Goal: Find specific page/section: Find specific page/section

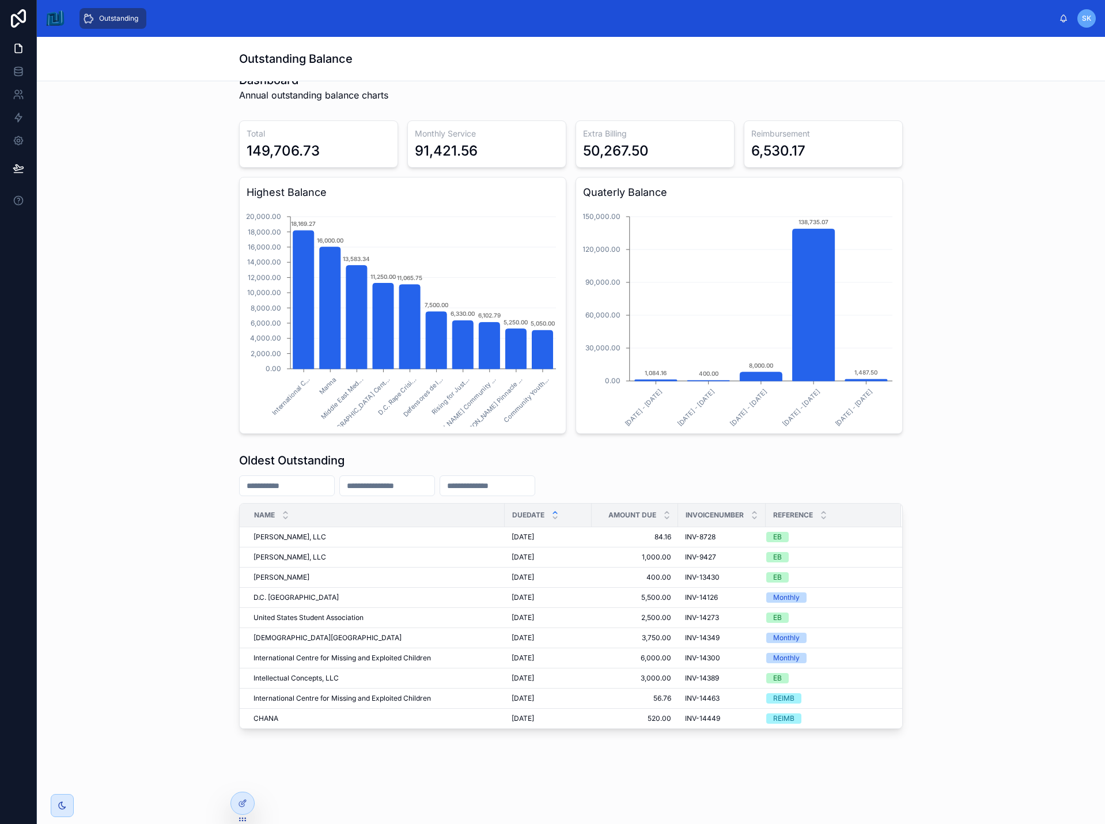
scroll to position [675, 0]
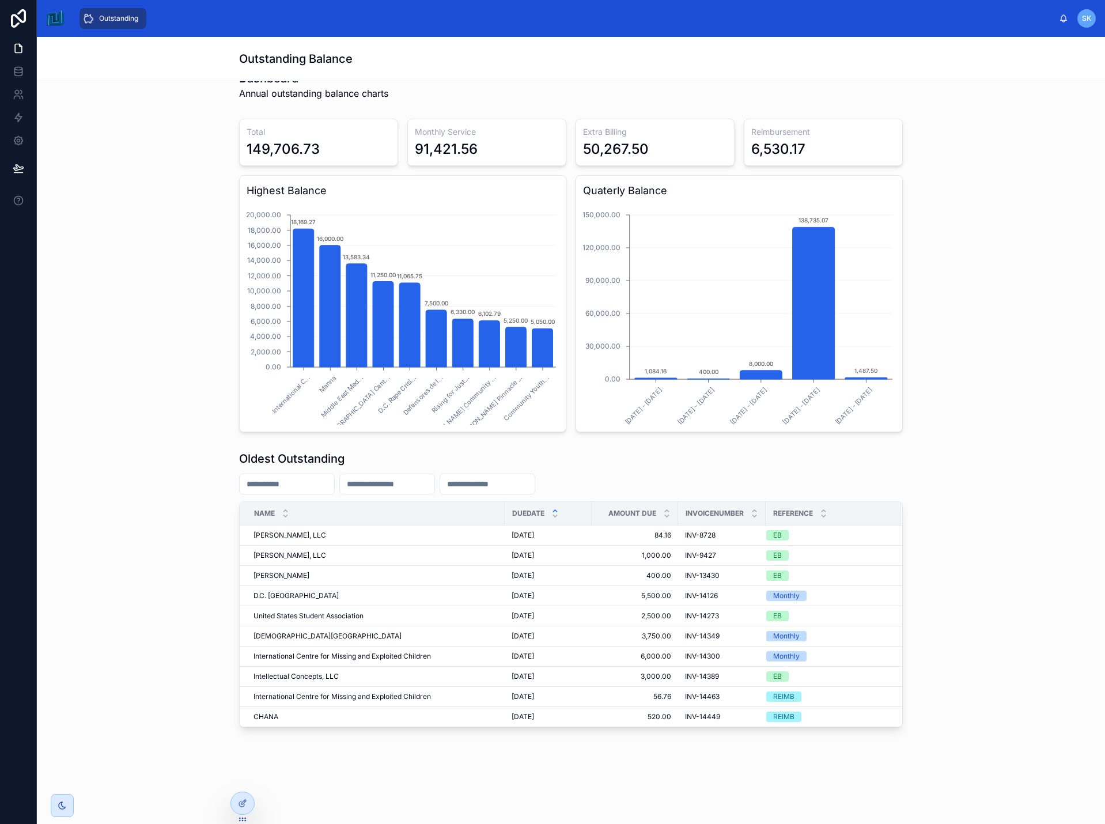
click at [179, 455] on div "Oldest Outstanding Name DueDate Amount Due InvoiceNumber Reference Louise Page,…" at bounding box center [571, 589] width 1050 height 286
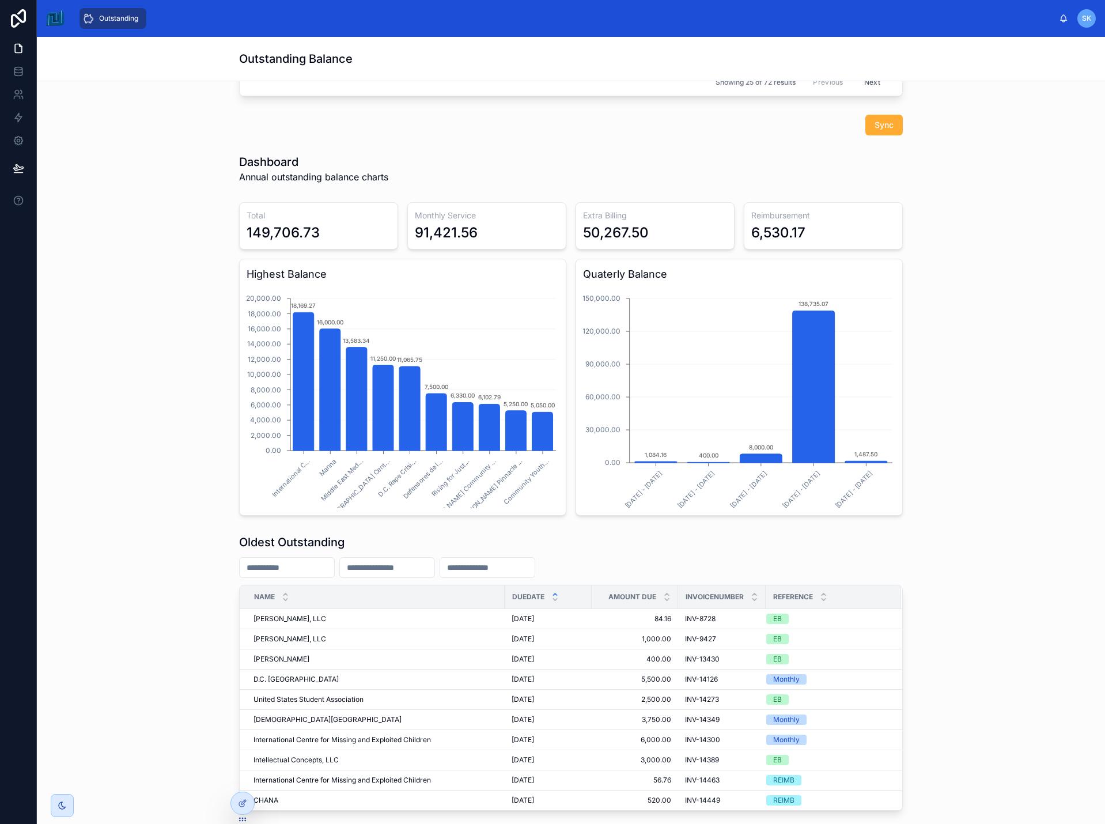
scroll to position [675, 0]
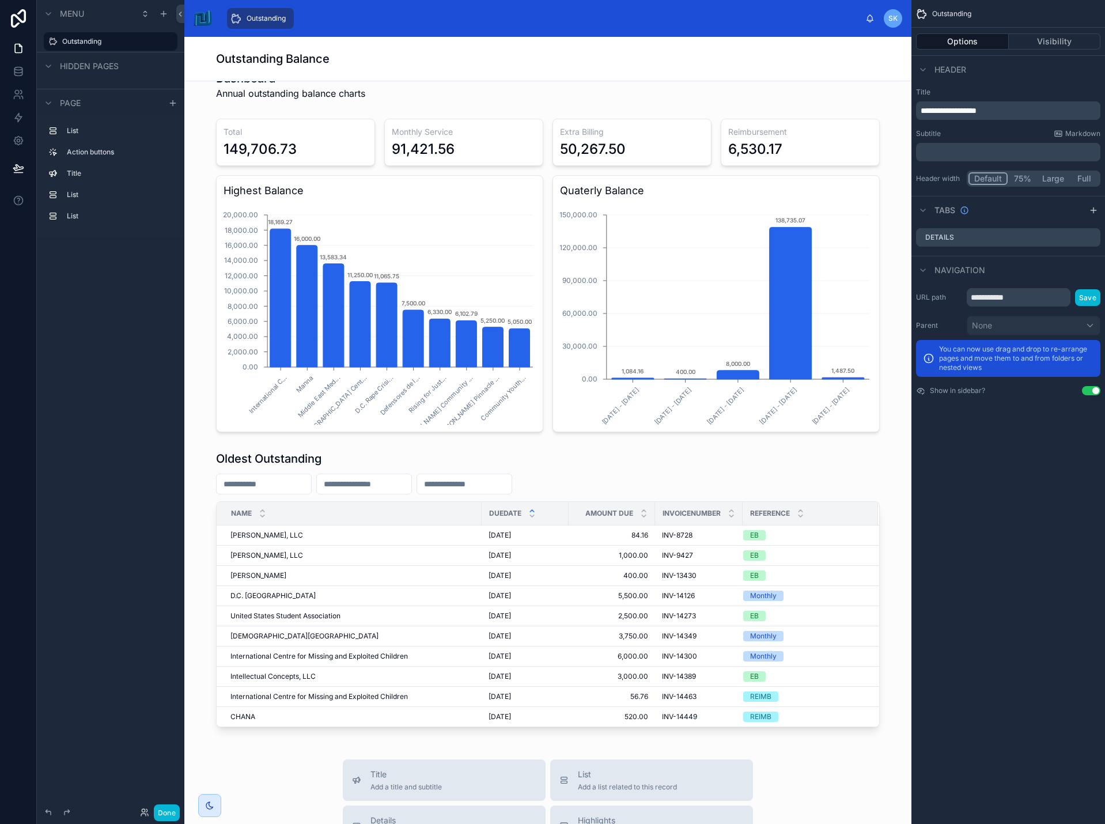
scroll to position [749, 0]
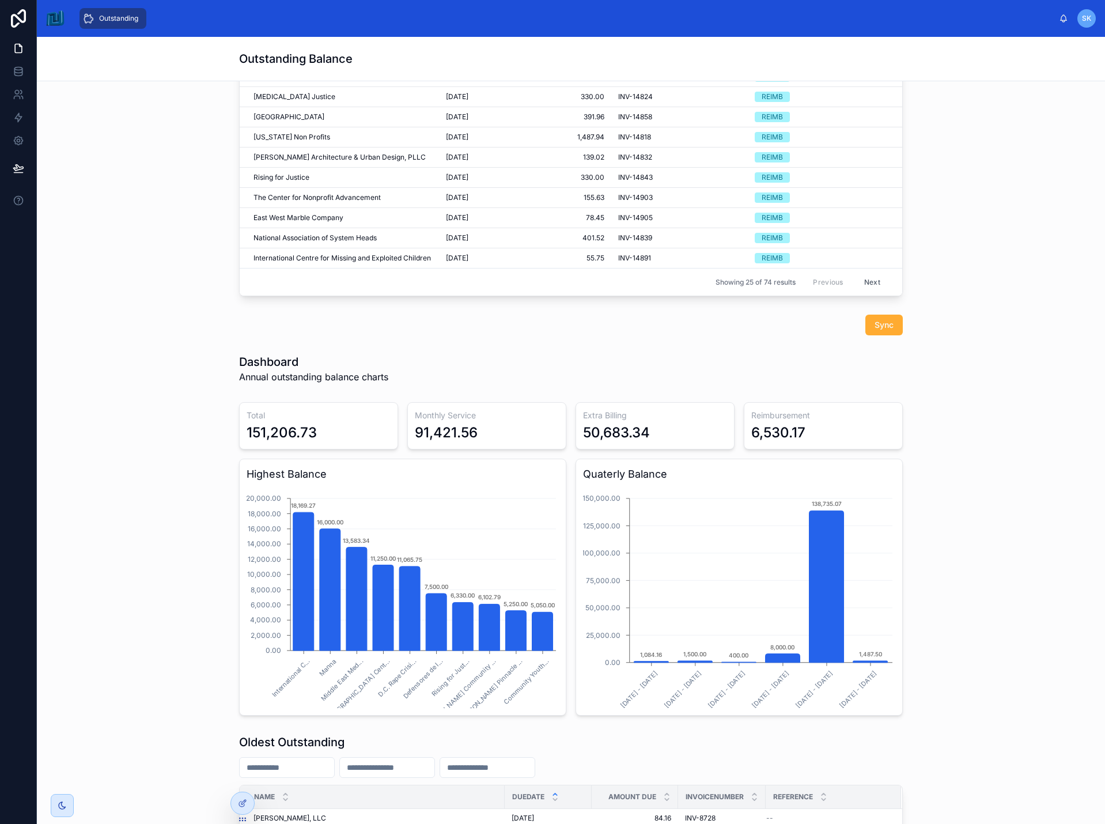
scroll to position [519, 0]
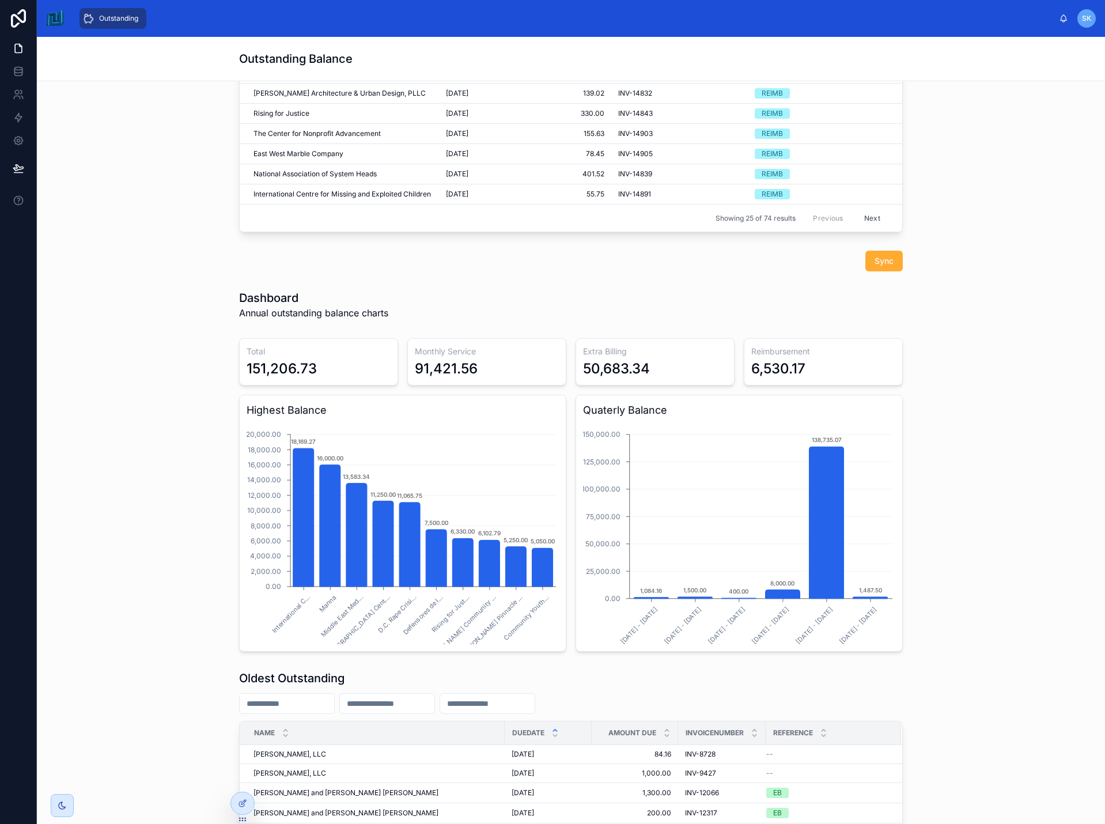
scroll to position [461, 0]
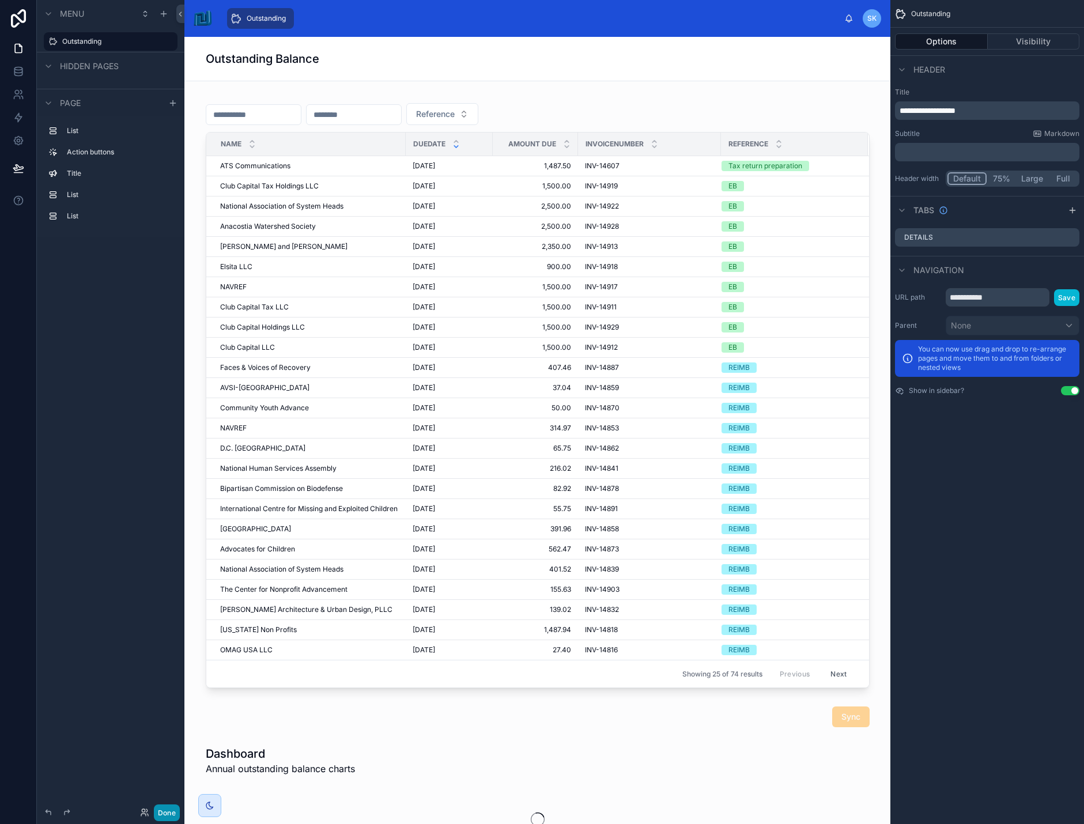
click at [165, 811] on button "Done" at bounding box center [167, 812] width 26 height 17
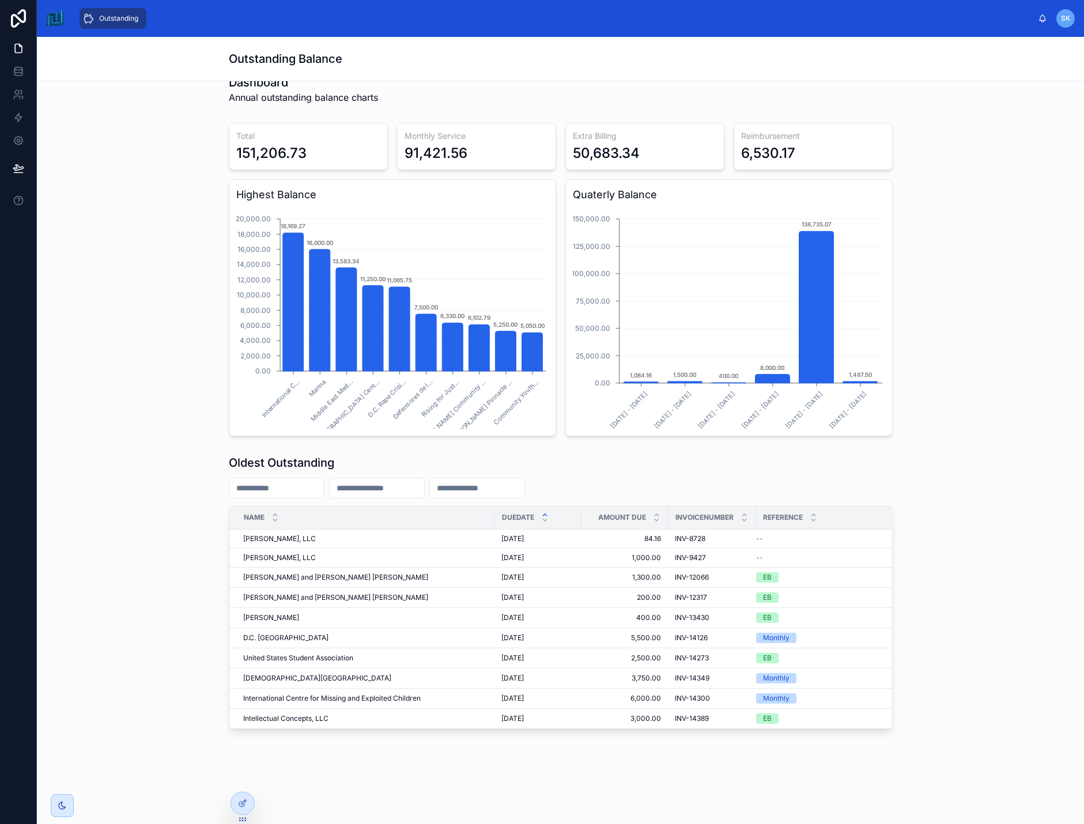
scroll to position [673, 0]
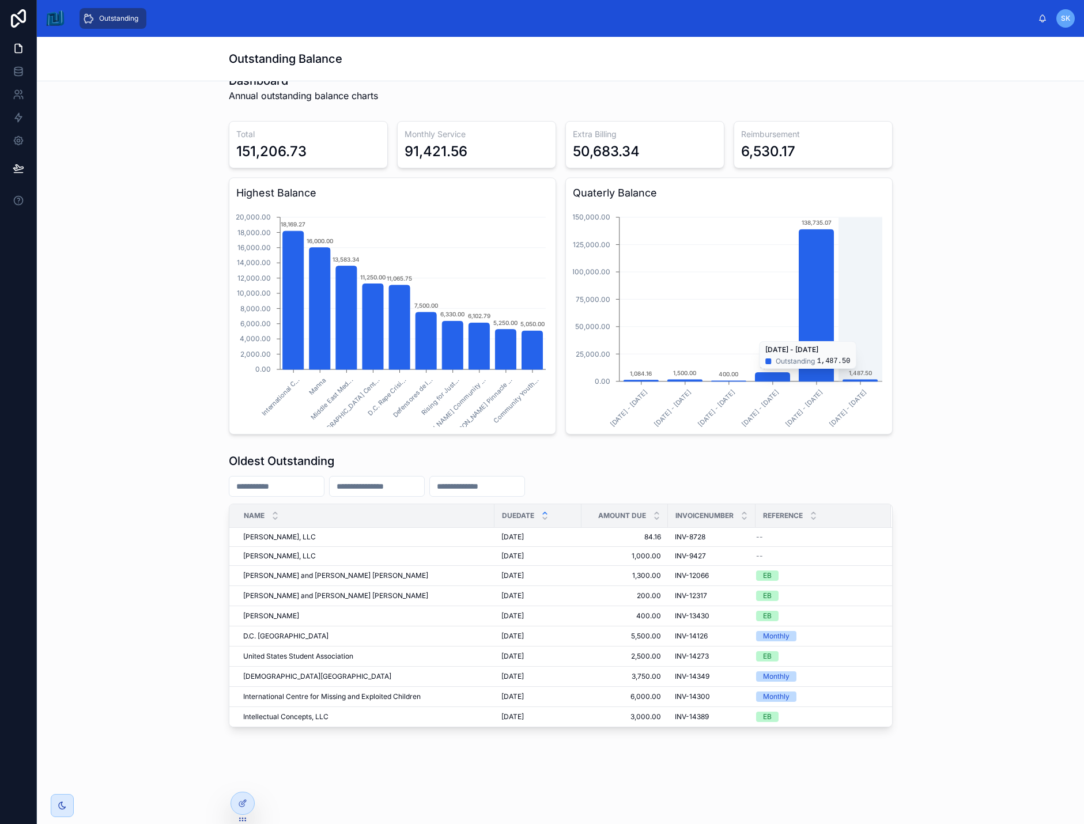
click at [855, 375] on text "1,487.50" at bounding box center [859, 372] width 23 height 7
